Goal: Task Accomplishment & Management: Use online tool/utility

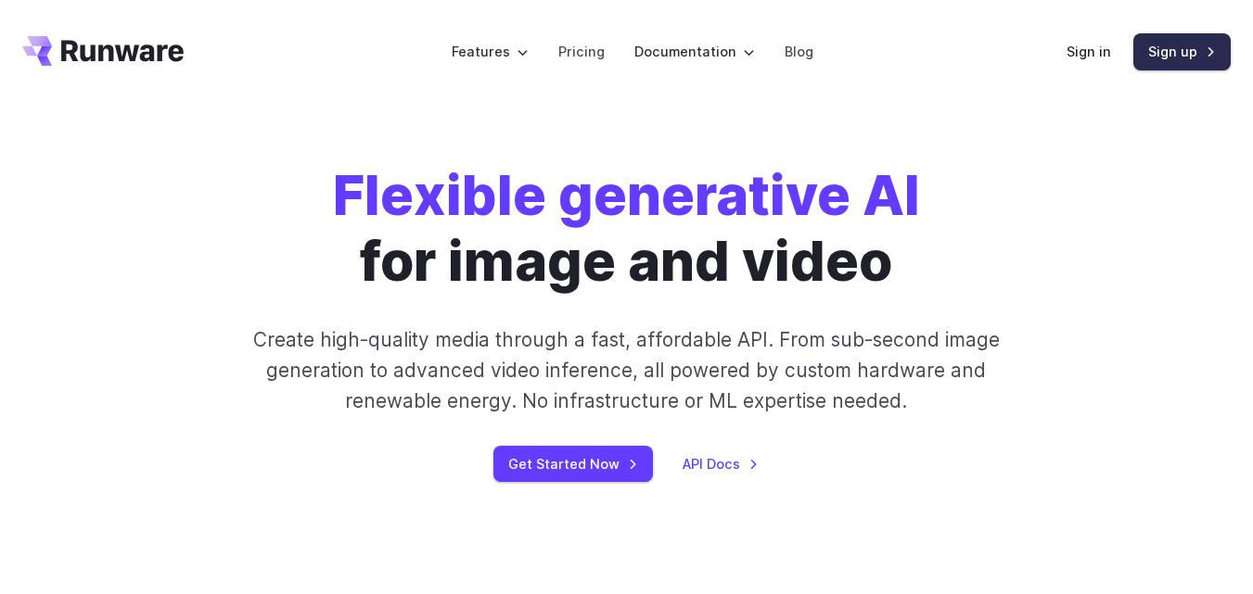
click at [1161, 55] on link "Sign up" at bounding box center [1181, 51] width 97 height 36
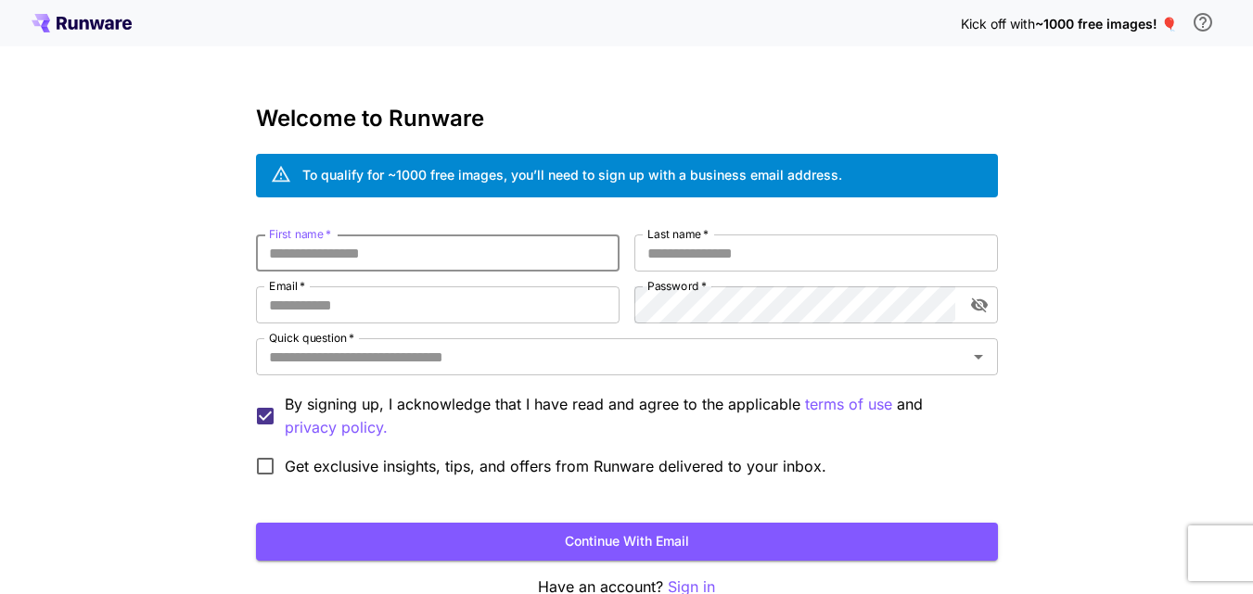
click at [350, 268] on input "First name   *" at bounding box center [438, 253] width 364 height 37
type input "********"
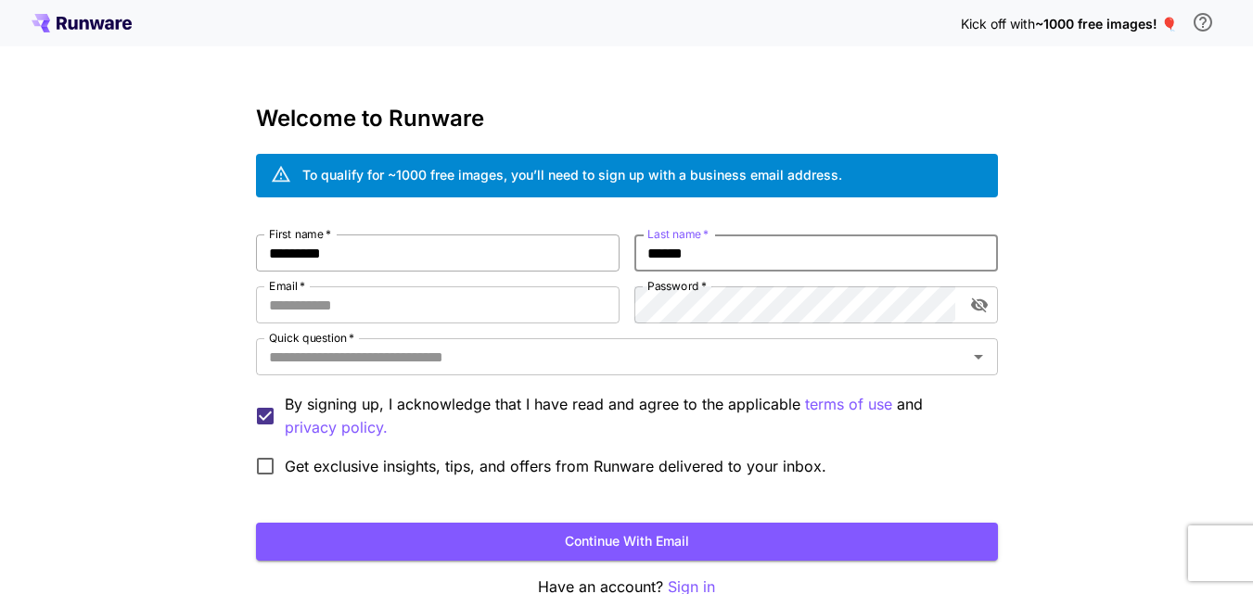
type input "******"
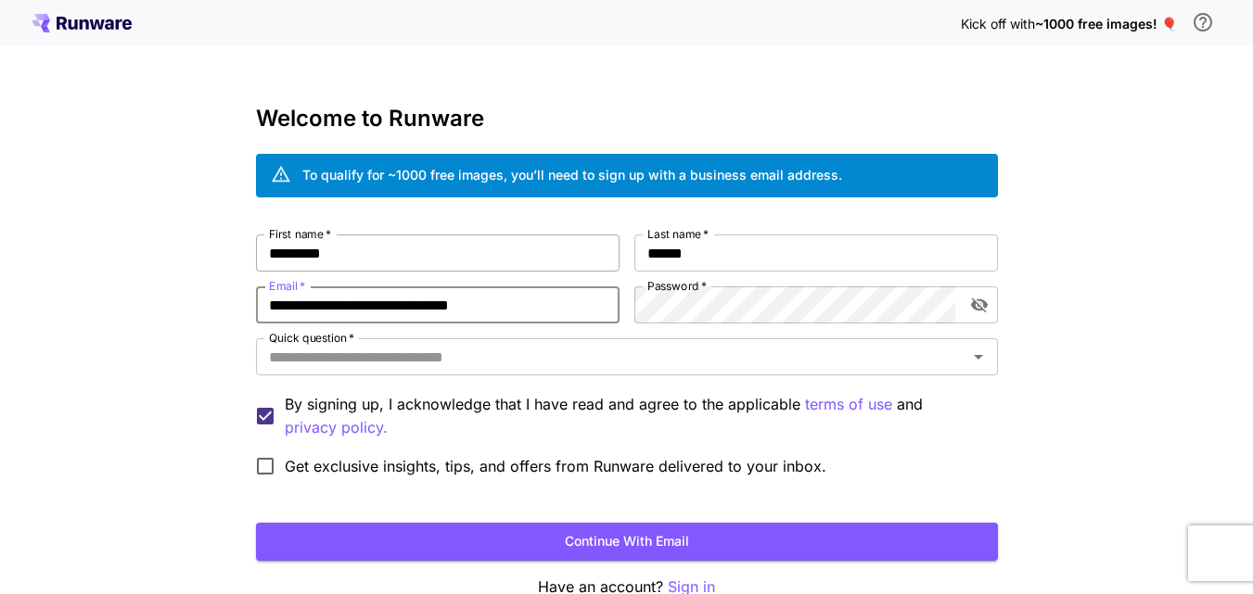
type input "**********"
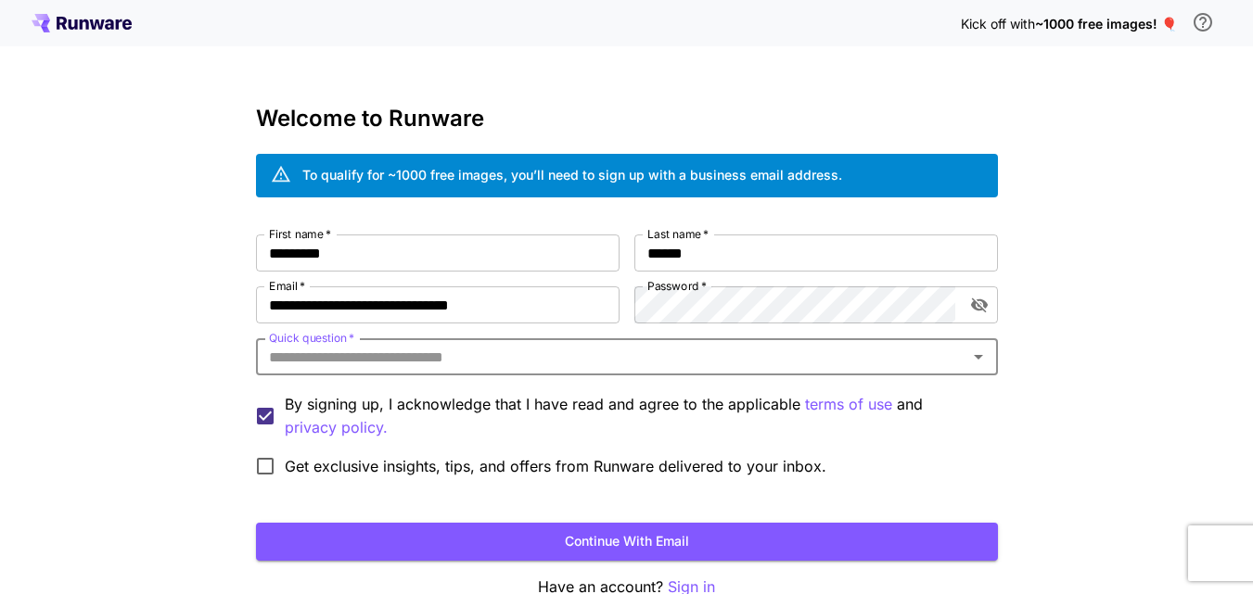
click at [695, 355] on input "Quick question   *" at bounding box center [612, 357] width 700 height 26
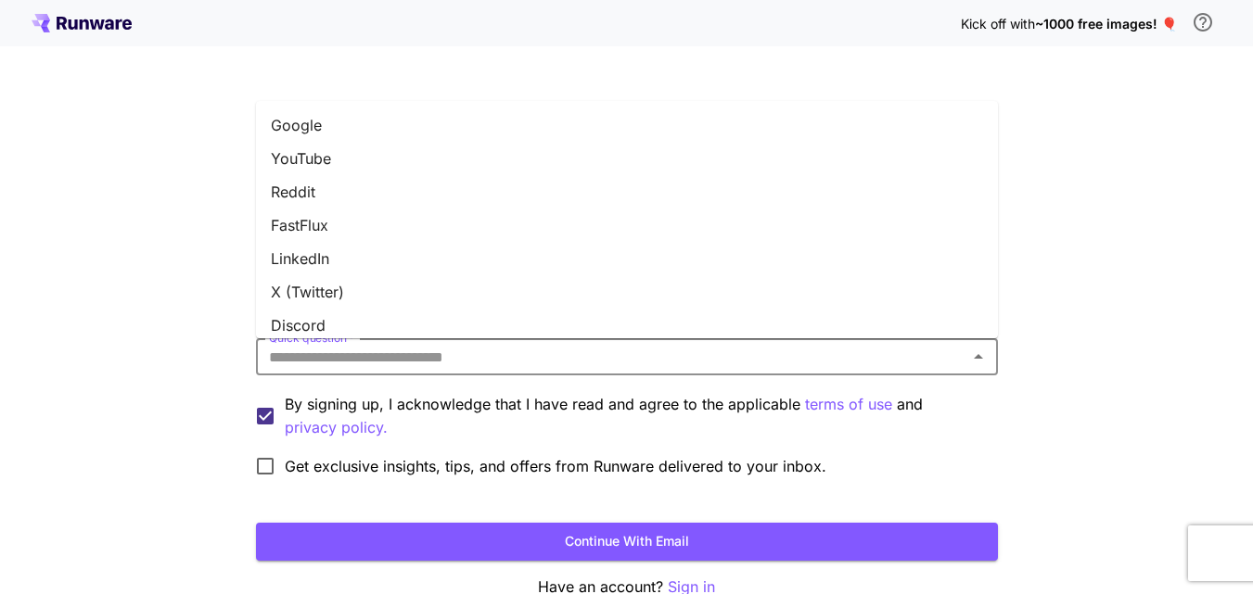
click at [325, 155] on li "YouTube" at bounding box center [627, 158] width 742 height 33
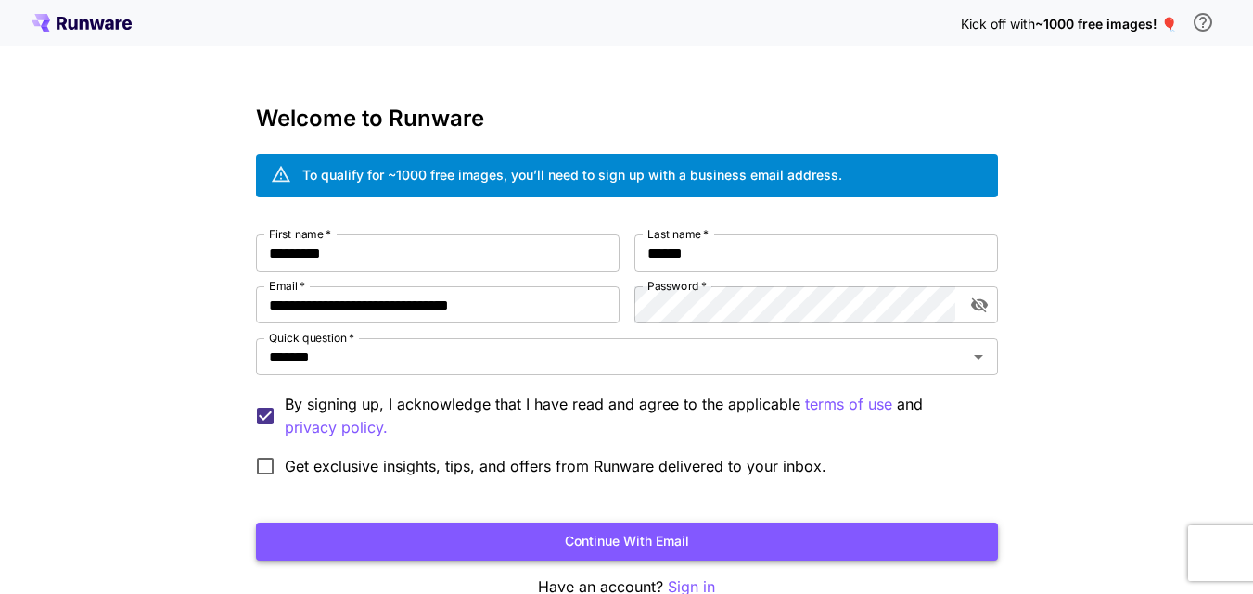
click at [663, 540] on button "Continue with email" at bounding box center [627, 542] width 742 height 38
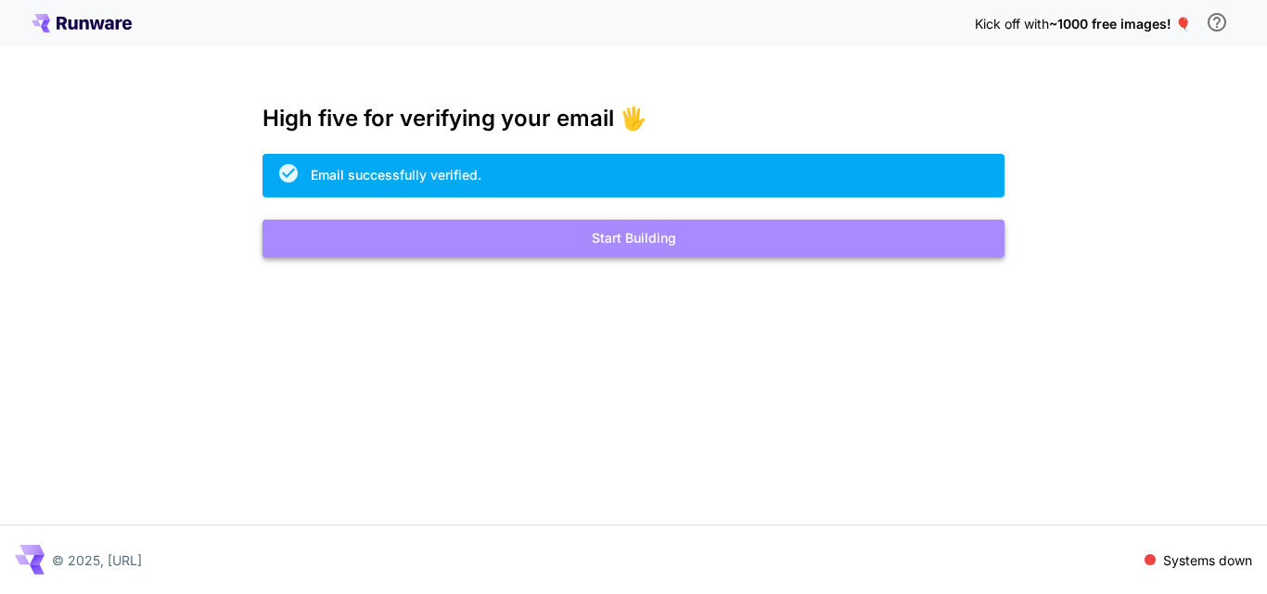
click at [655, 237] on button "Start Building" at bounding box center [633, 239] width 742 height 38
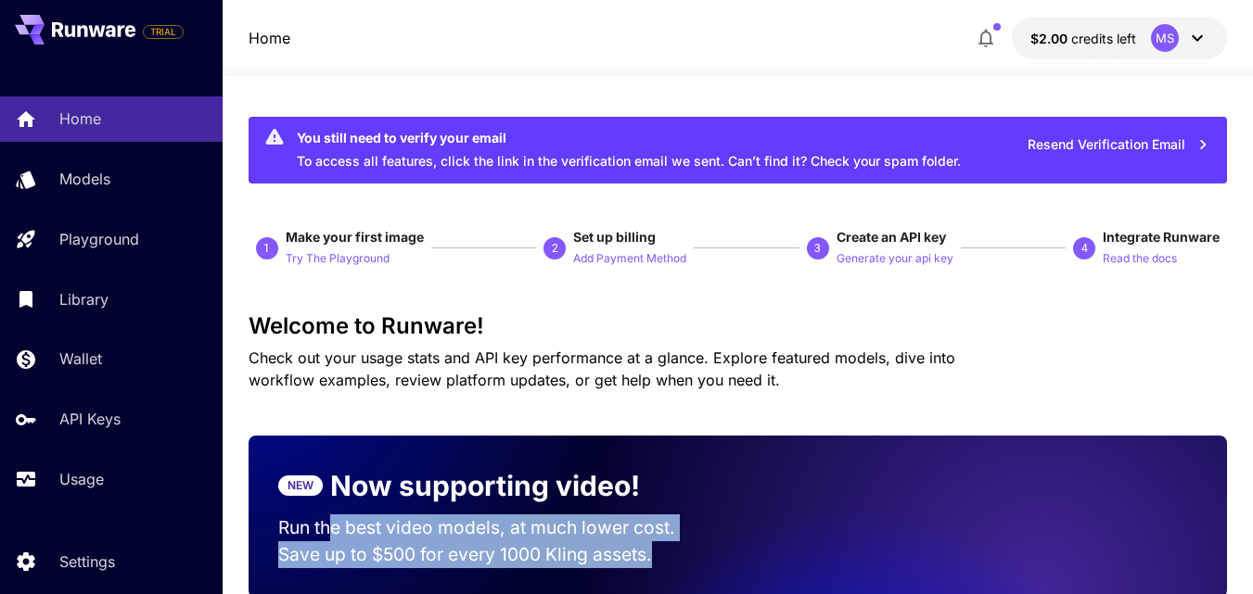
drag, startPoint x: 329, startPoint y: 531, endPoint x: 676, endPoint y: 544, distance: 347.1
click at [676, 544] on div "Run the best video models, at much lower cost. Save up to $500 for every 1000 […" at bounding box center [493, 542] width 430 height 54
click at [739, 552] on div "NEW Now supporting video! Run the best video models, at much lower cost. Save u…" at bounding box center [738, 517] width 978 height 162
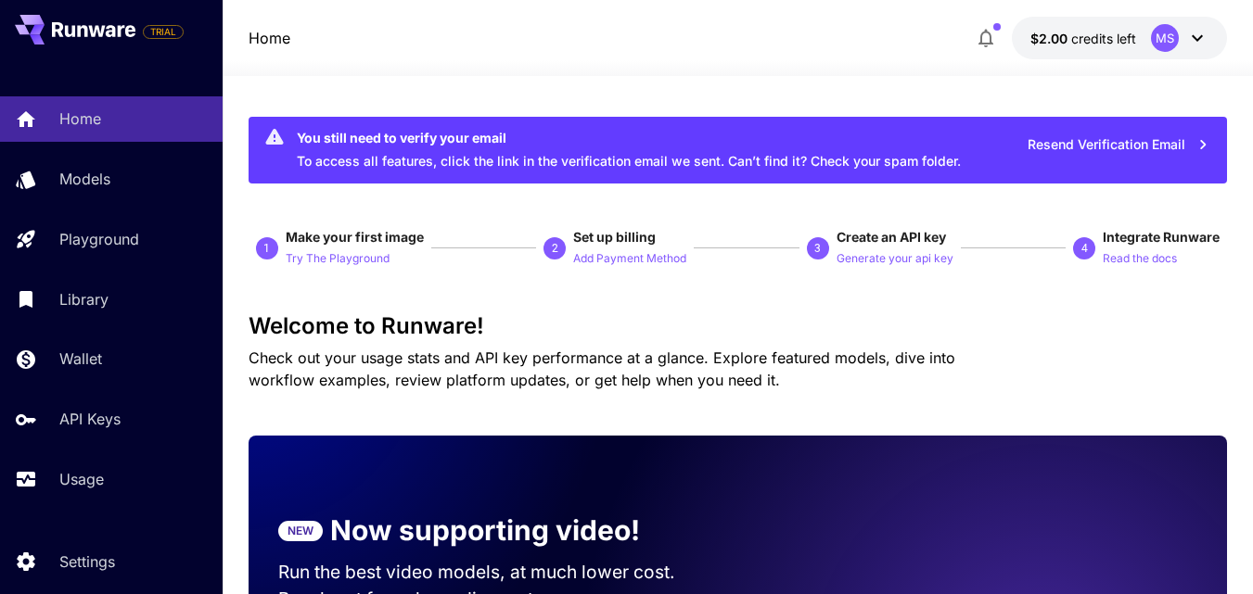
click at [1083, 136] on button "Resend Verification Email" at bounding box center [1118, 145] width 202 height 38
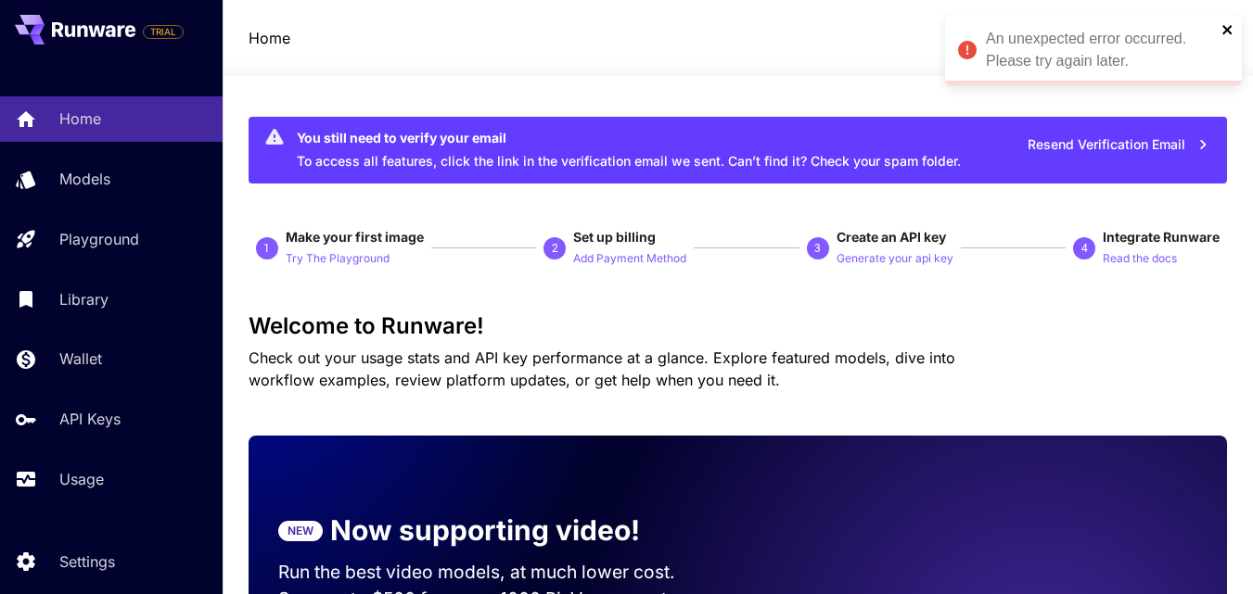
click at [1225, 28] on icon "close" at bounding box center [1226, 29] width 9 height 9
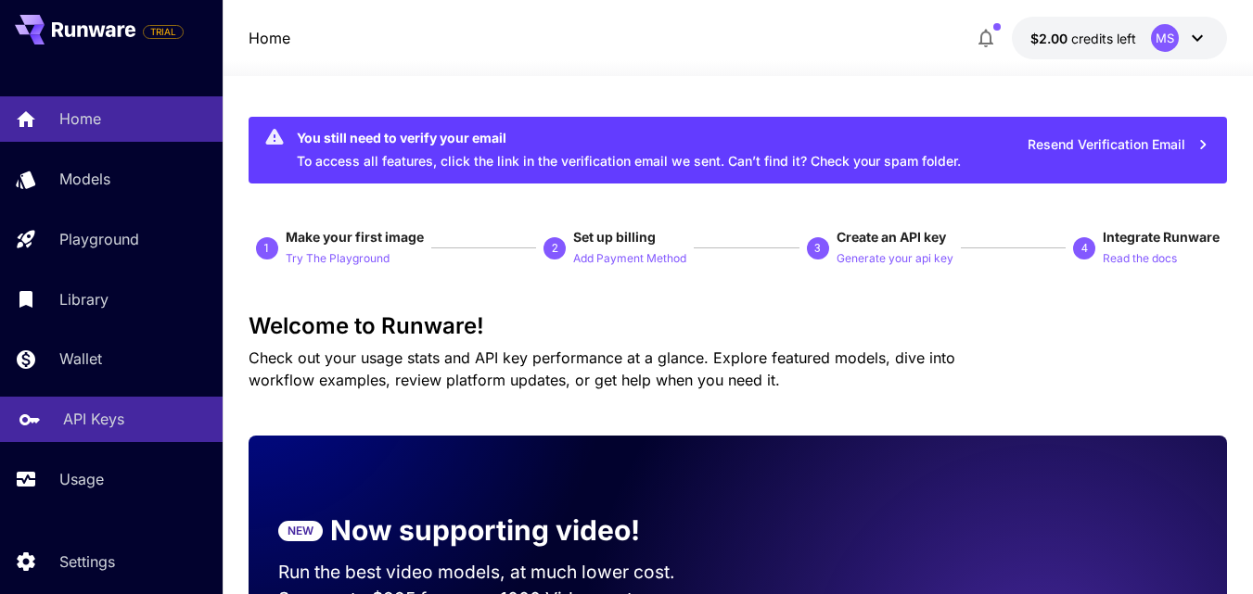
click at [77, 413] on p "API Keys" at bounding box center [93, 419] width 61 height 22
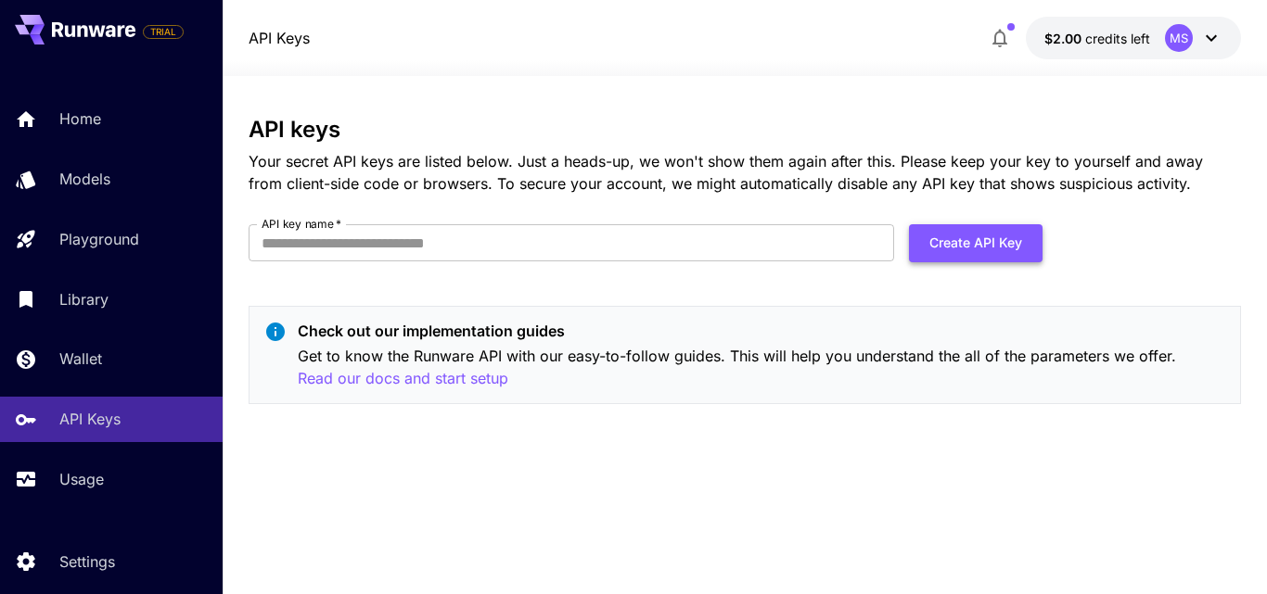
click at [962, 246] on button "Create API Key" at bounding box center [976, 243] width 134 height 38
click at [311, 249] on input "API key name   *" at bounding box center [571, 242] width 645 height 37
type input "**********"
click at [987, 246] on button "Create API Key" at bounding box center [976, 243] width 134 height 38
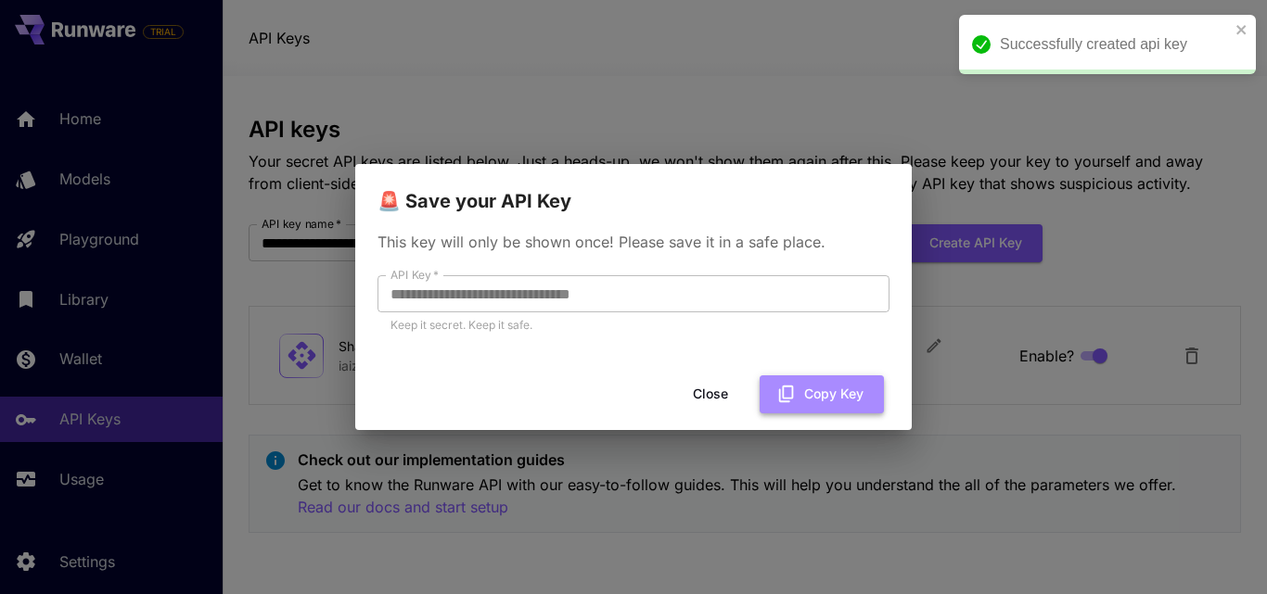
click at [861, 402] on button "Copy Key" at bounding box center [821, 395] width 124 height 38
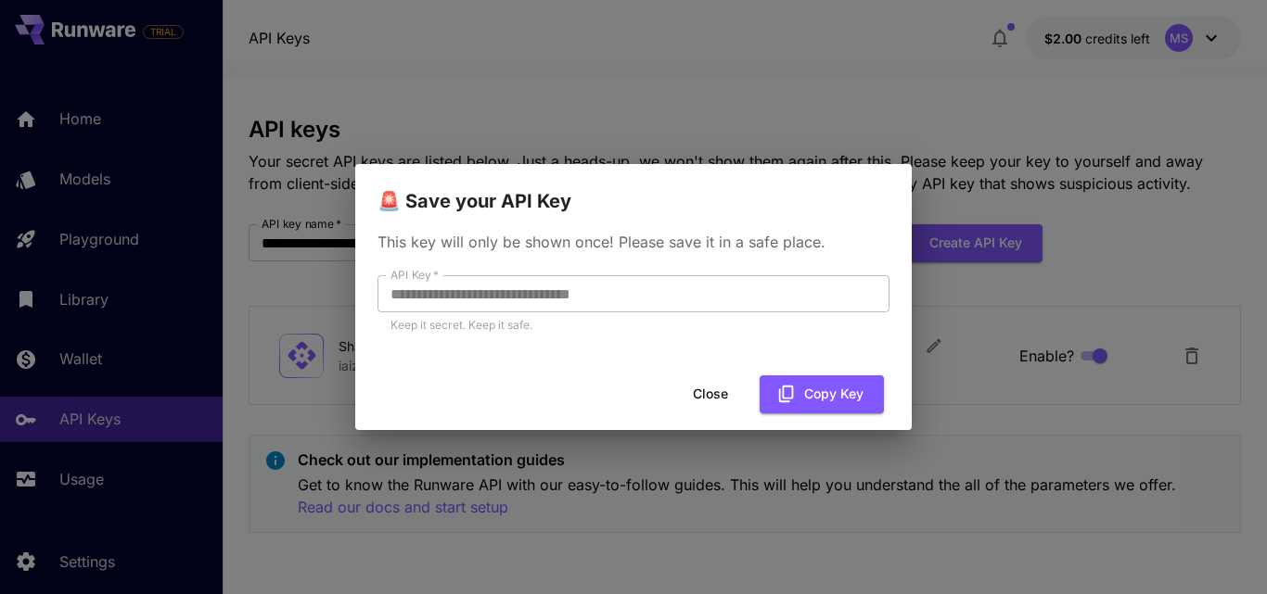
click at [712, 391] on button "Close" at bounding box center [710, 395] width 83 height 38
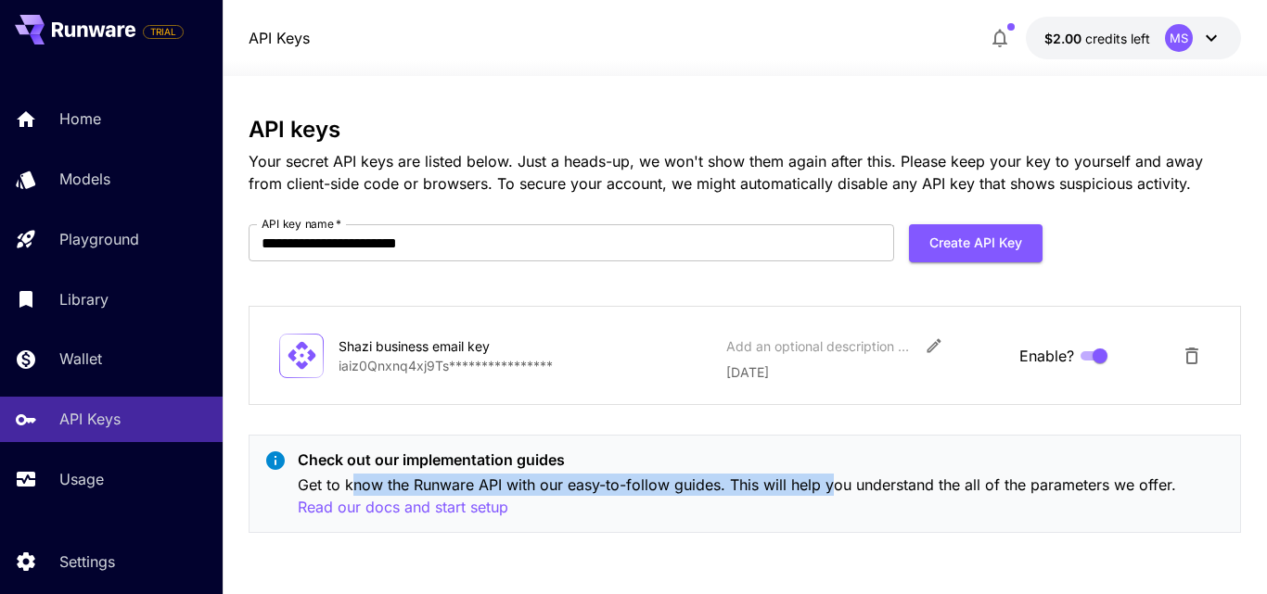
drag, startPoint x: 353, startPoint y: 487, endPoint x: 830, endPoint y: 495, distance: 476.7
click at [830, 495] on p "Get to know the Runware API with our easy-to-follow guides. This will help you …" at bounding box center [761, 496] width 927 height 45
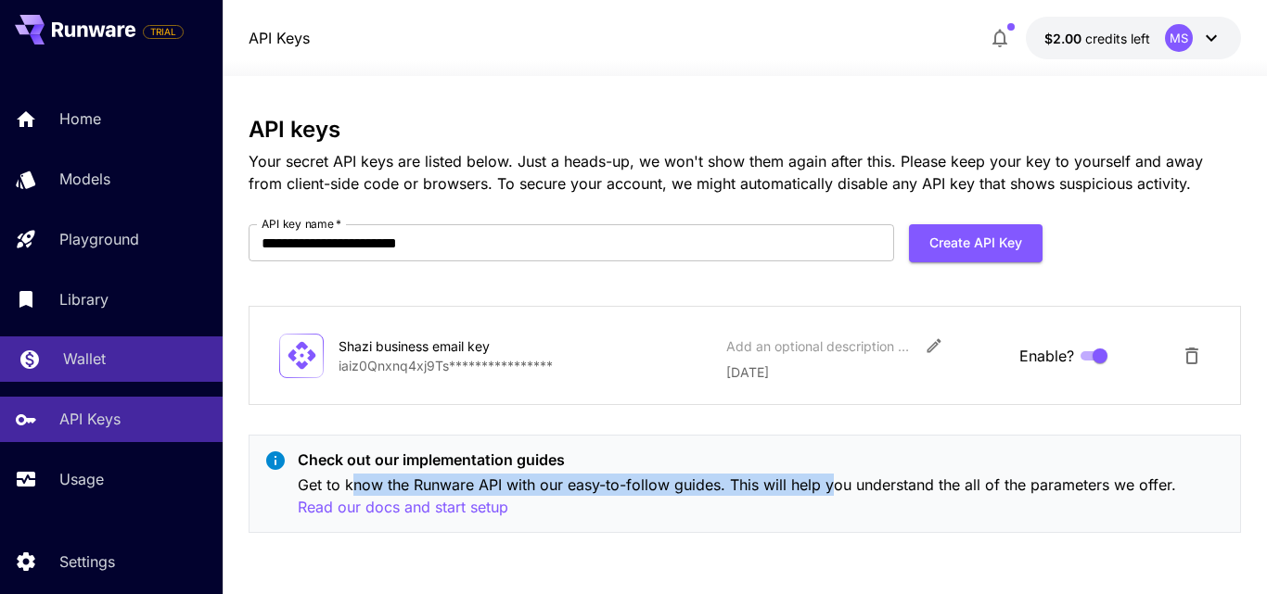
click at [90, 363] on p "Wallet" at bounding box center [84, 359] width 43 height 22
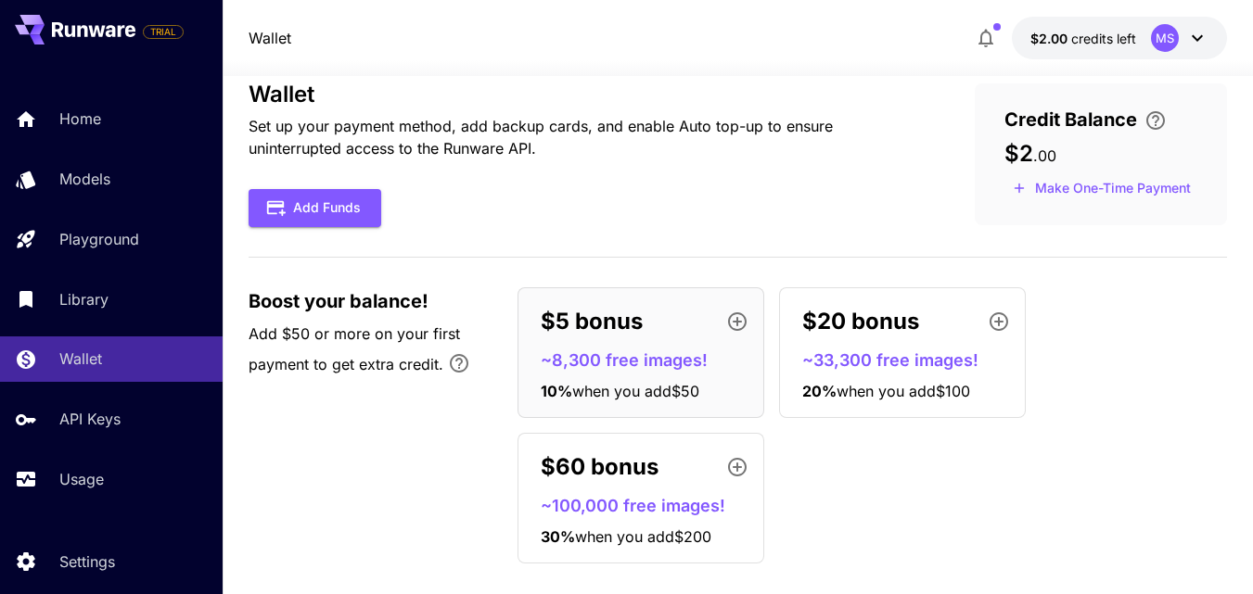
scroll to position [60, 0]
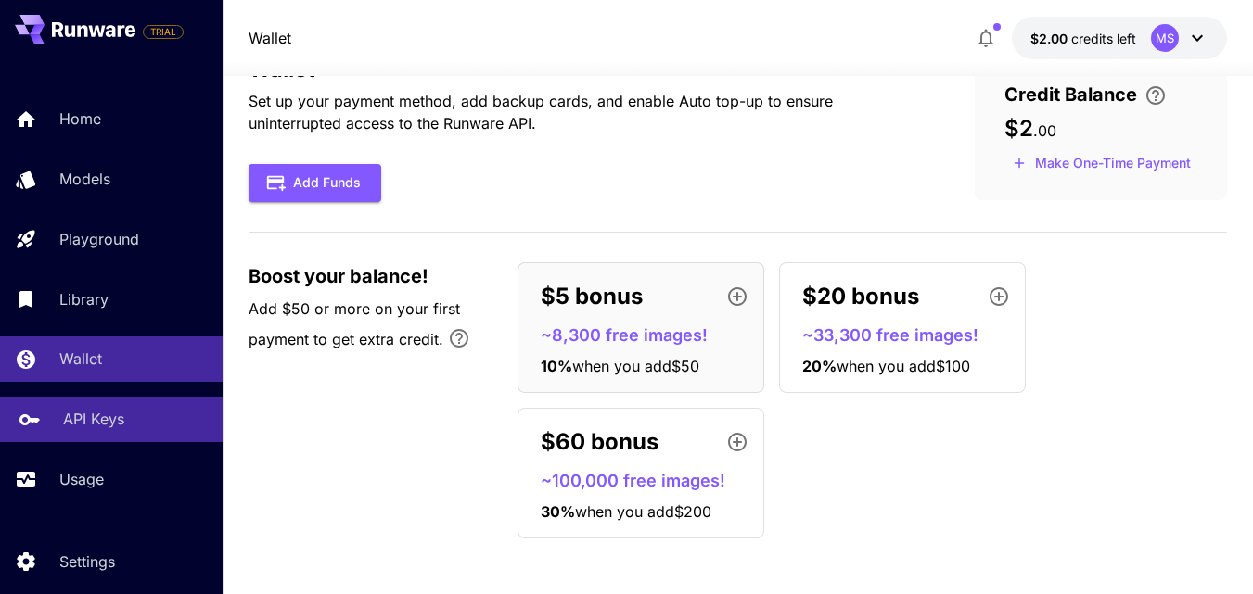
drag, startPoint x: 69, startPoint y: 422, endPoint x: 59, endPoint y: 430, distance: 12.5
click at [67, 422] on p "API Keys" at bounding box center [93, 419] width 61 height 22
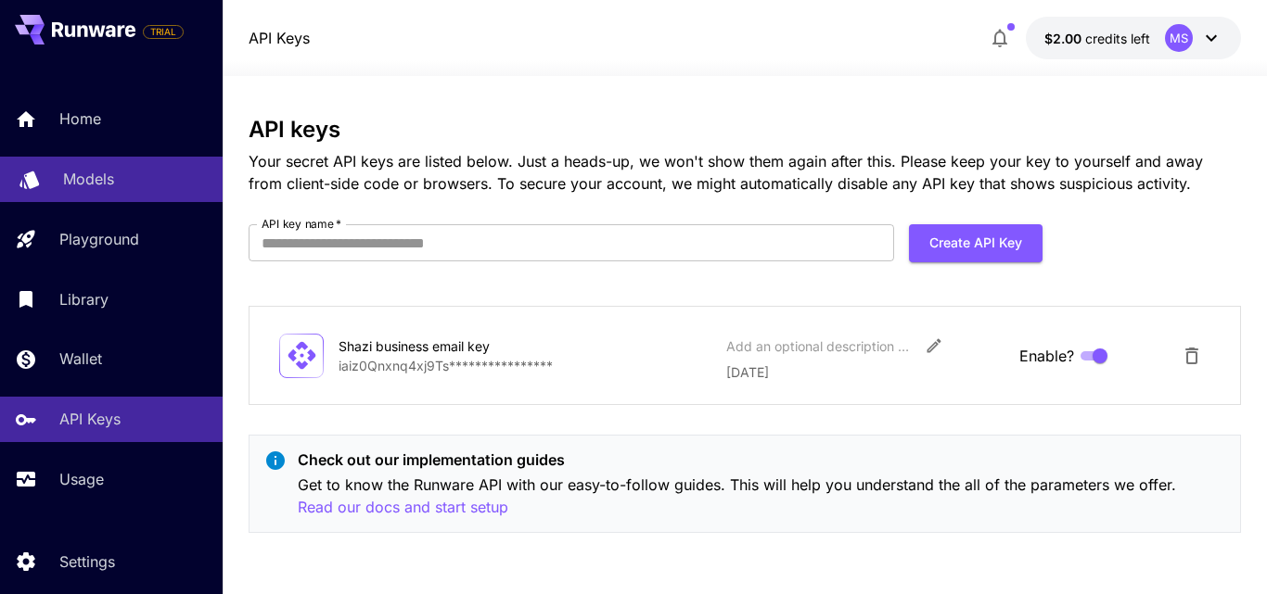
click at [76, 187] on p "Models" at bounding box center [88, 179] width 51 height 22
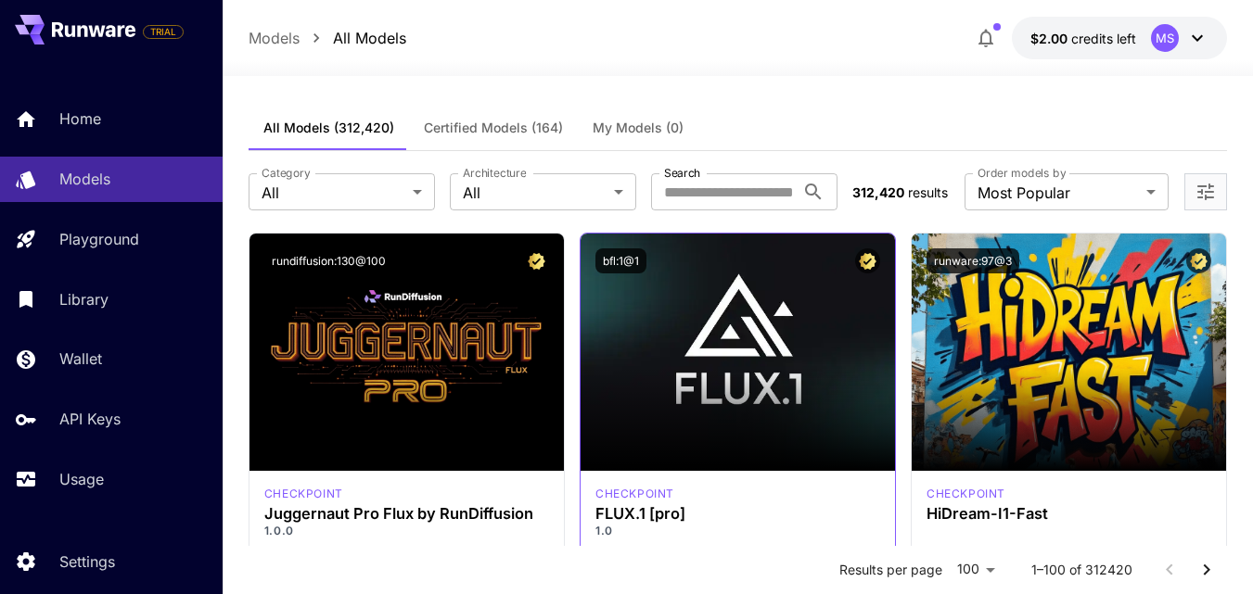
drag, startPoint x: 768, startPoint y: 491, endPoint x: 776, endPoint y: 510, distance: 20.3
click at [768, 491] on div "checkpoint" at bounding box center [737, 494] width 285 height 17
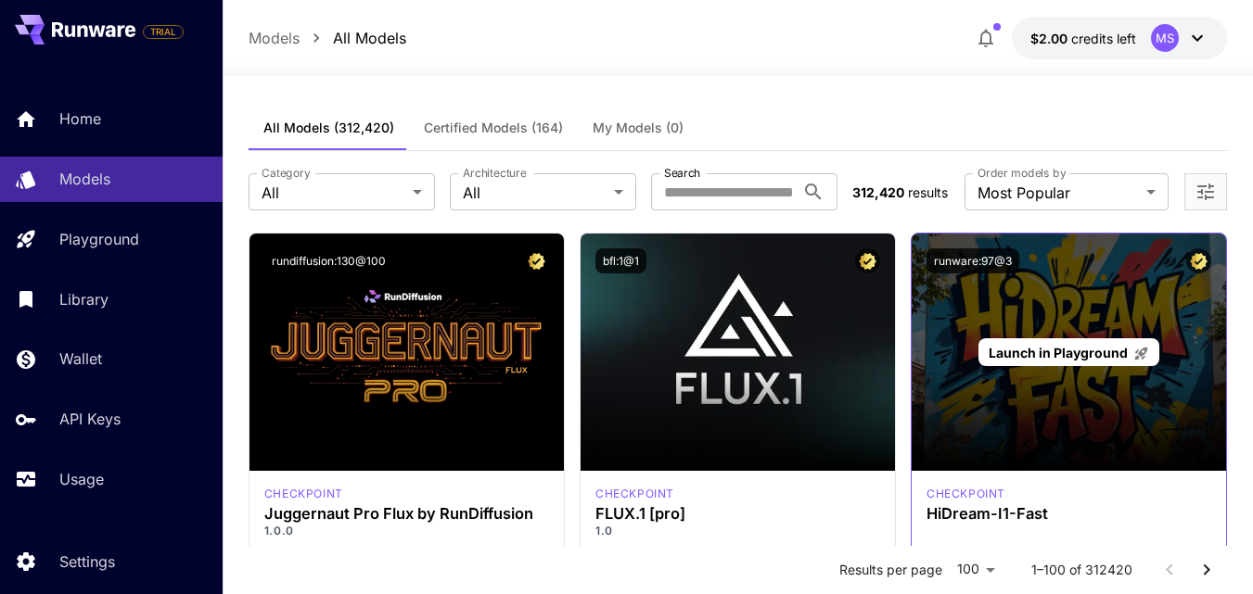
click at [1186, 323] on div "Launch in Playground" at bounding box center [1069, 352] width 314 height 237
click at [1008, 338] on div "Launch in Playground" at bounding box center [1068, 352] width 181 height 29
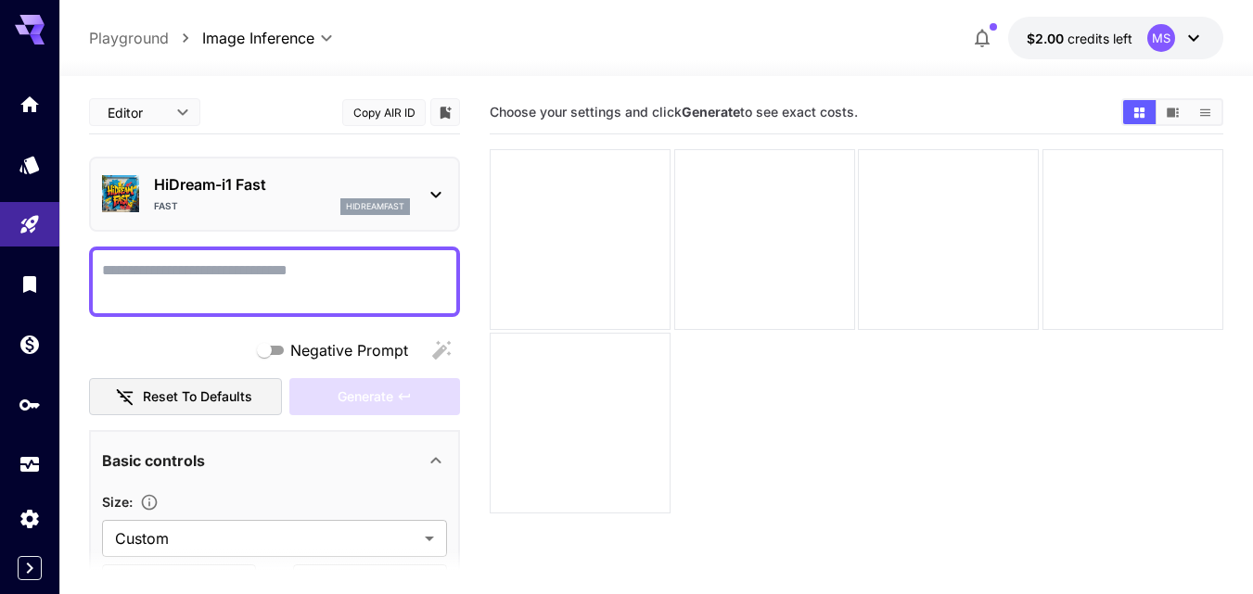
click at [29, 29] on icon at bounding box center [30, 30] width 30 height 30
click at [30, 30] on icon at bounding box center [30, 30] width 30 height 30
click at [19, 105] on link at bounding box center [29, 104] width 59 height 45
